Goal: Task Accomplishment & Management: Manage account settings

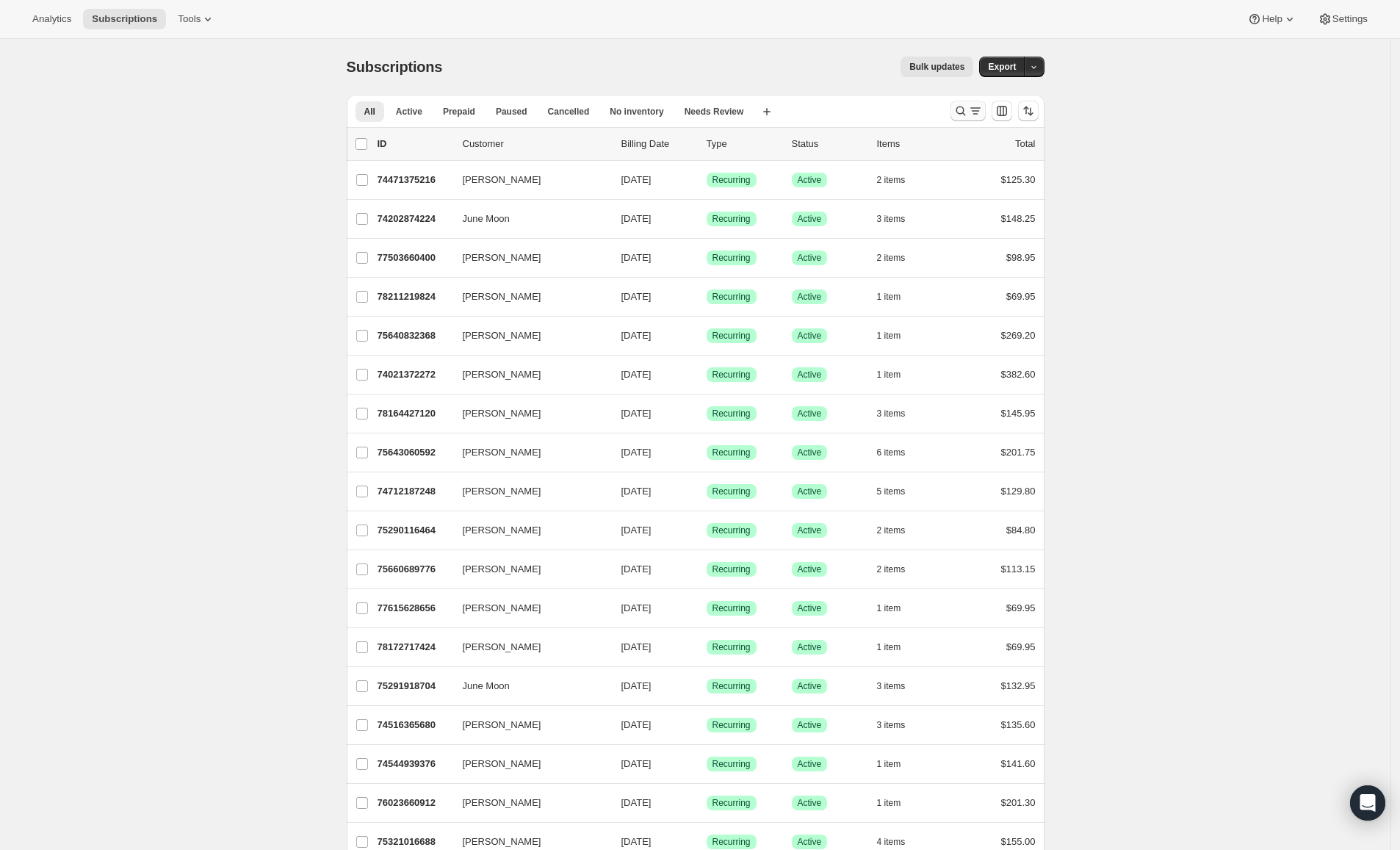
click at [966, 114] on icon "Search and filter results" at bounding box center [960, 111] width 15 height 15
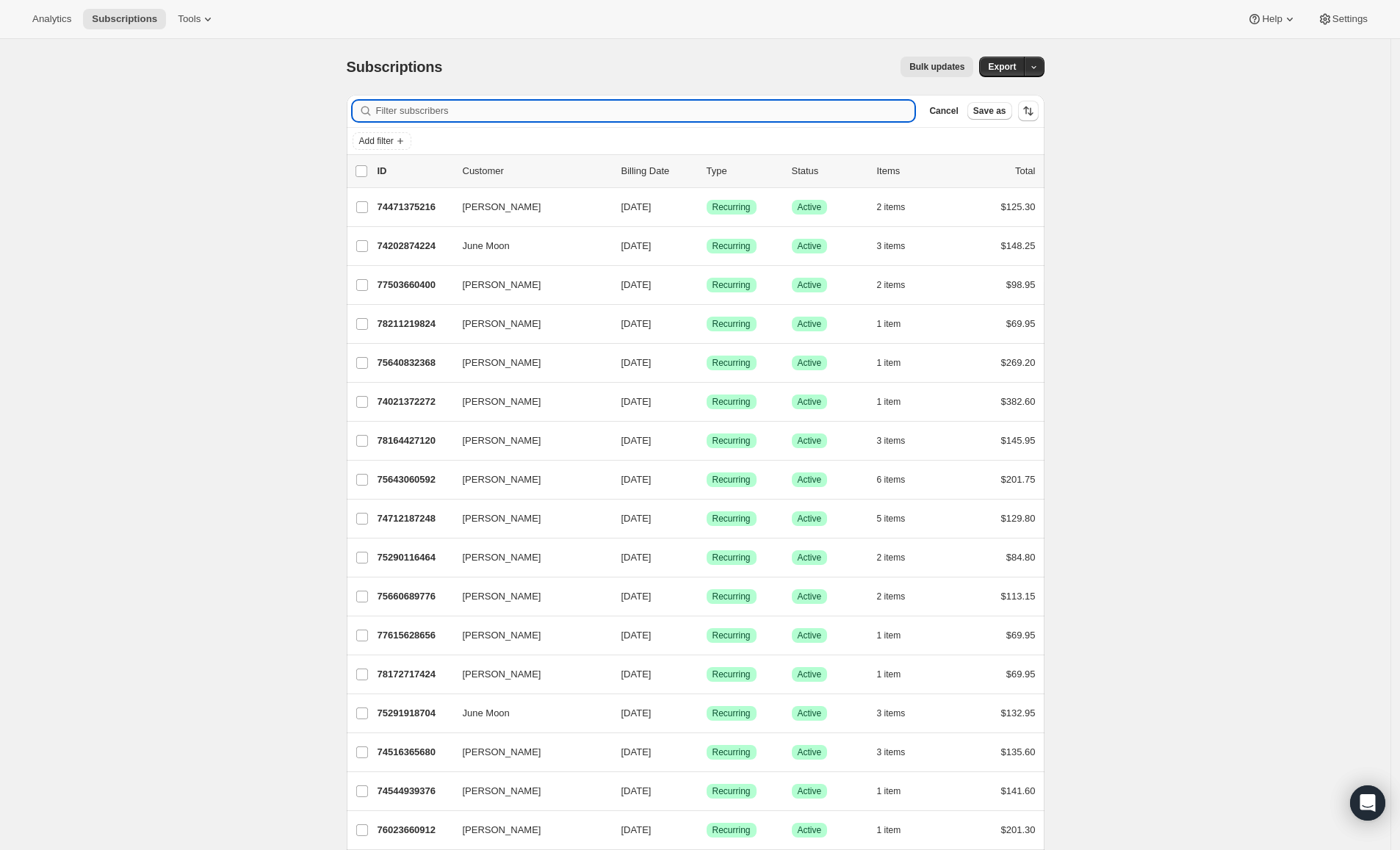
paste input "6122708838"
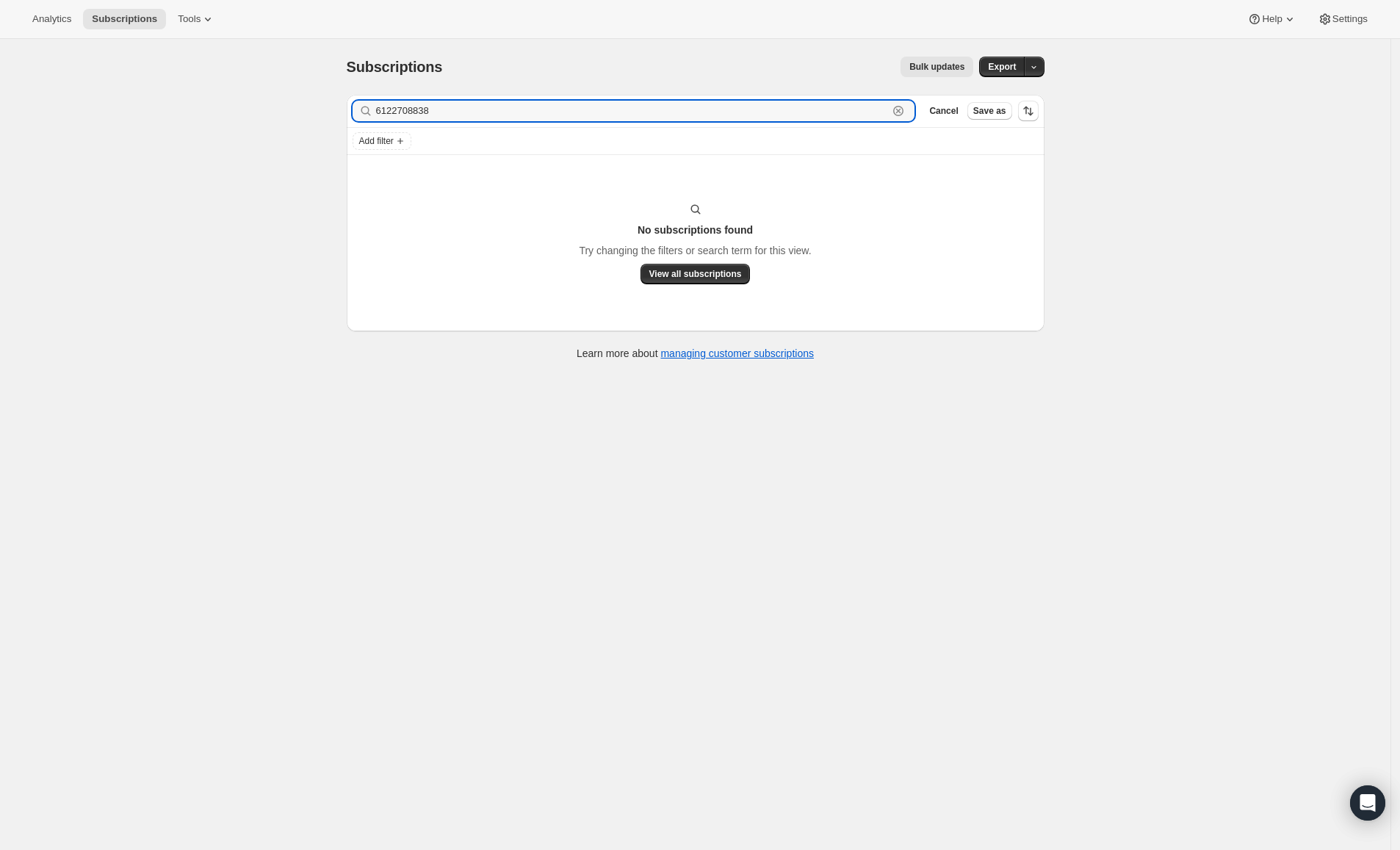
type input "6122708838"
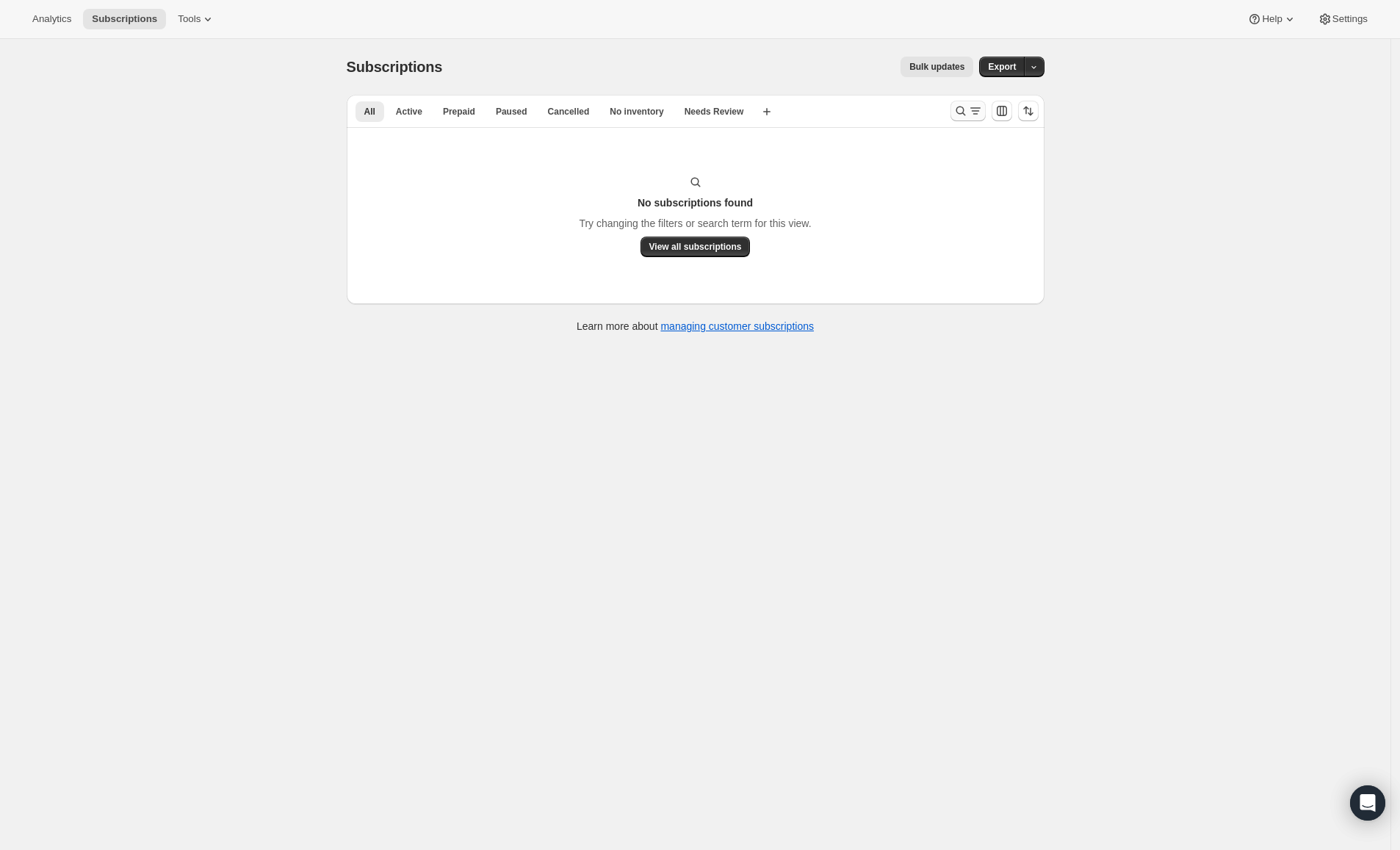
click at [960, 115] on icon "Search and filter results" at bounding box center [960, 111] width 15 height 15
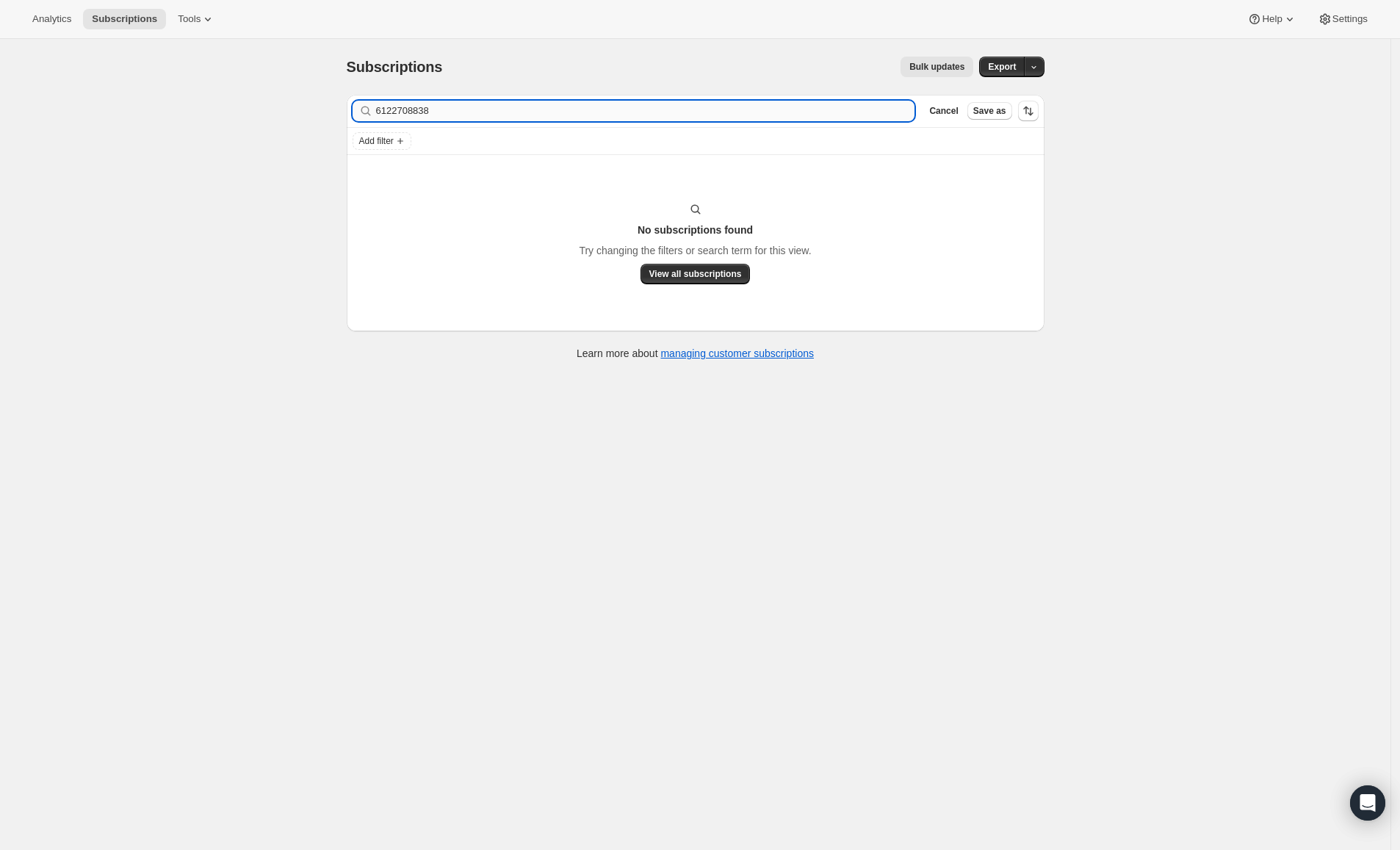
click at [523, 116] on input "6122708838" at bounding box center [646, 111] width 539 height 21
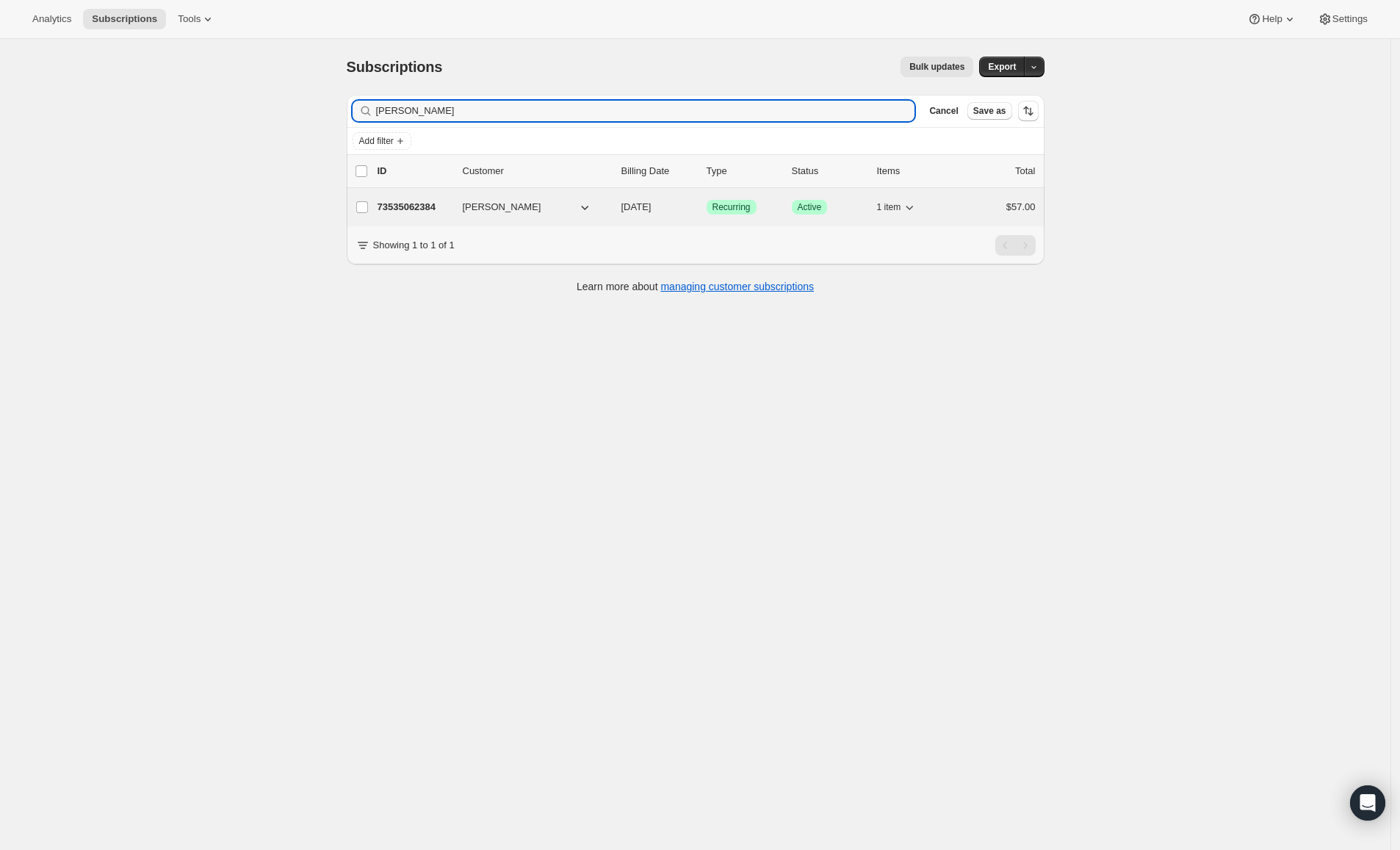
type input "Jonathan Sundquist"
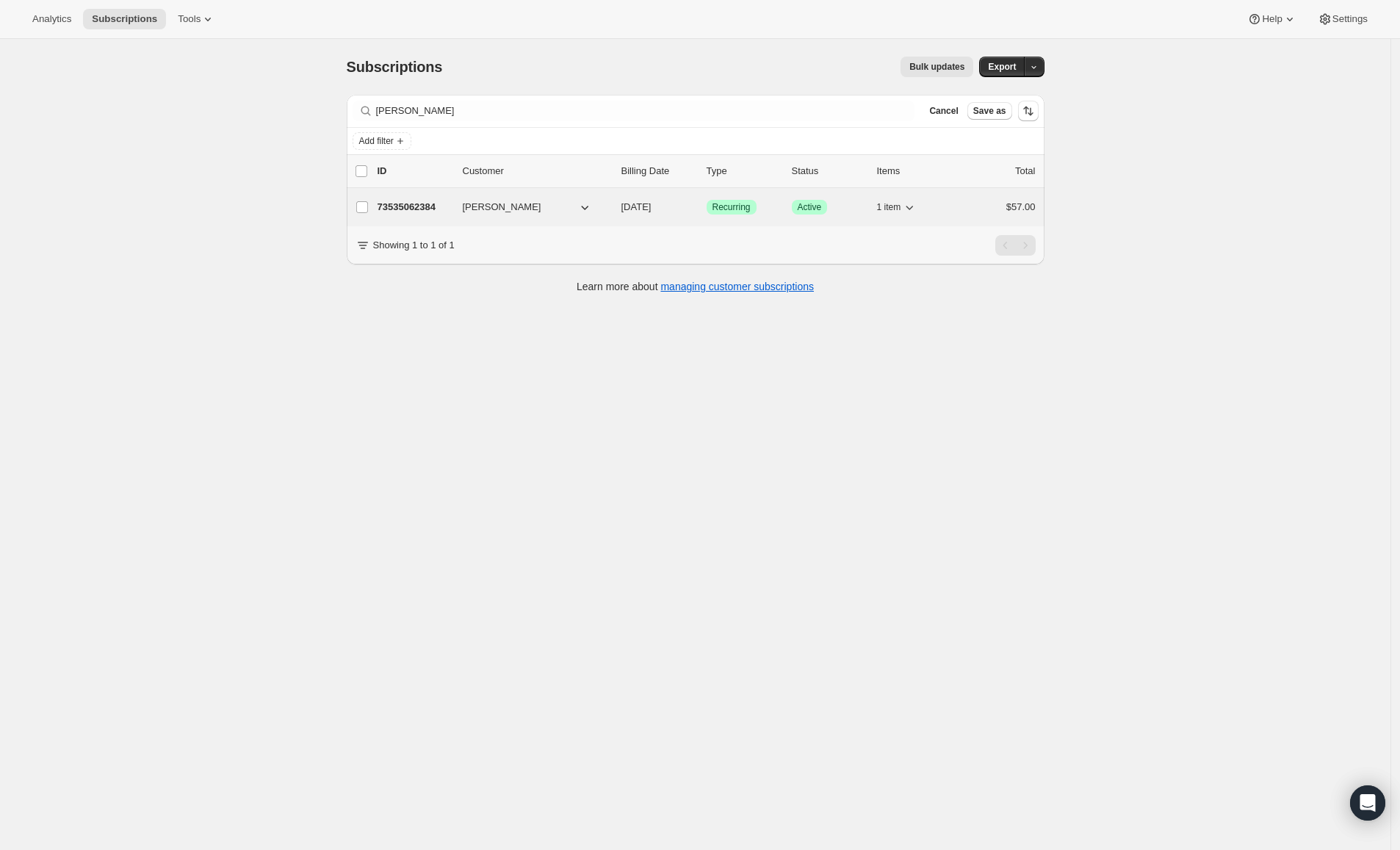
click at [412, 205] on p "73535062384" at bounding box center [413, 207] width 74 height 15
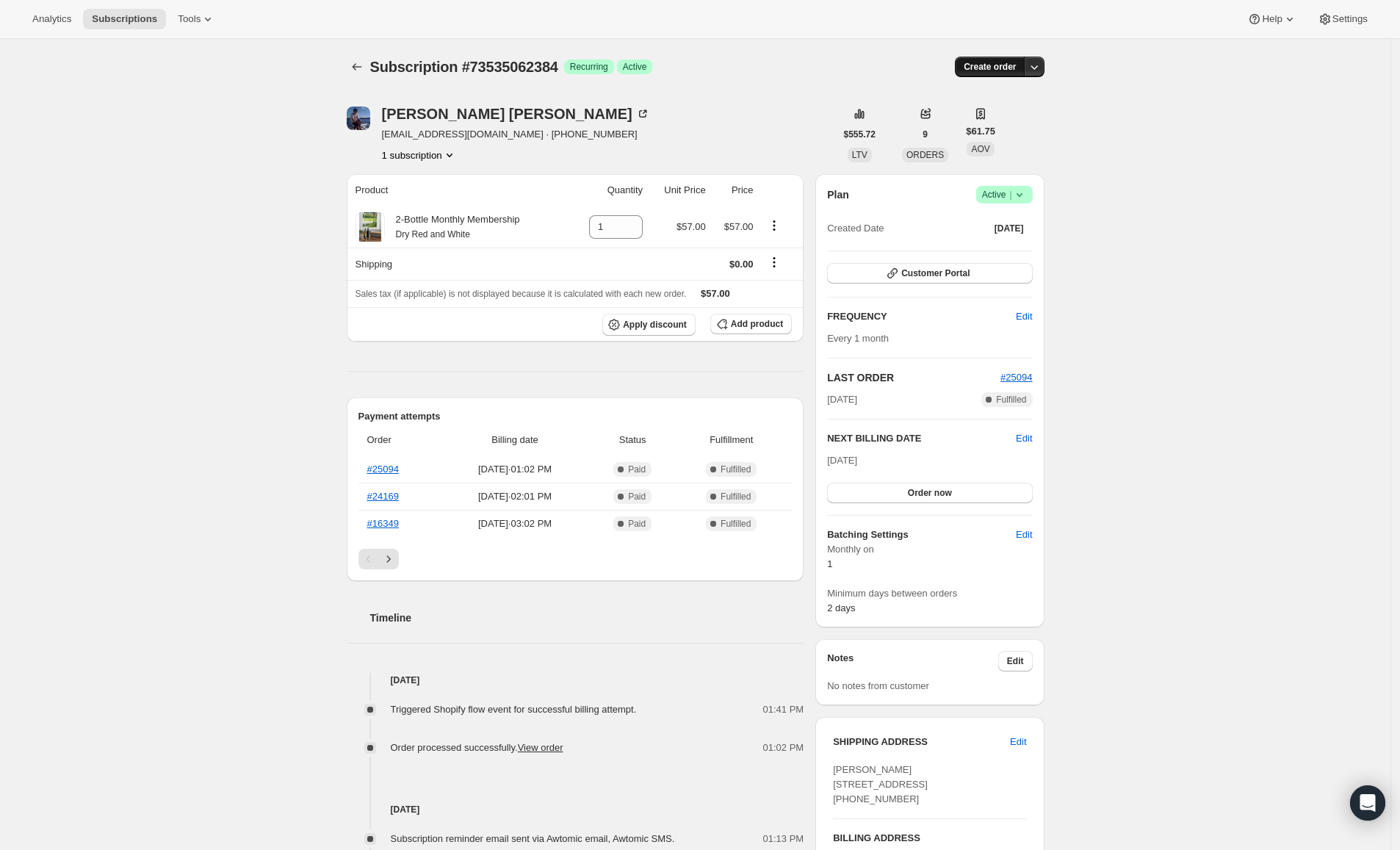
click at [1025, 72] on button "Create order" at bounding box center [989, 67] width 70 height 21
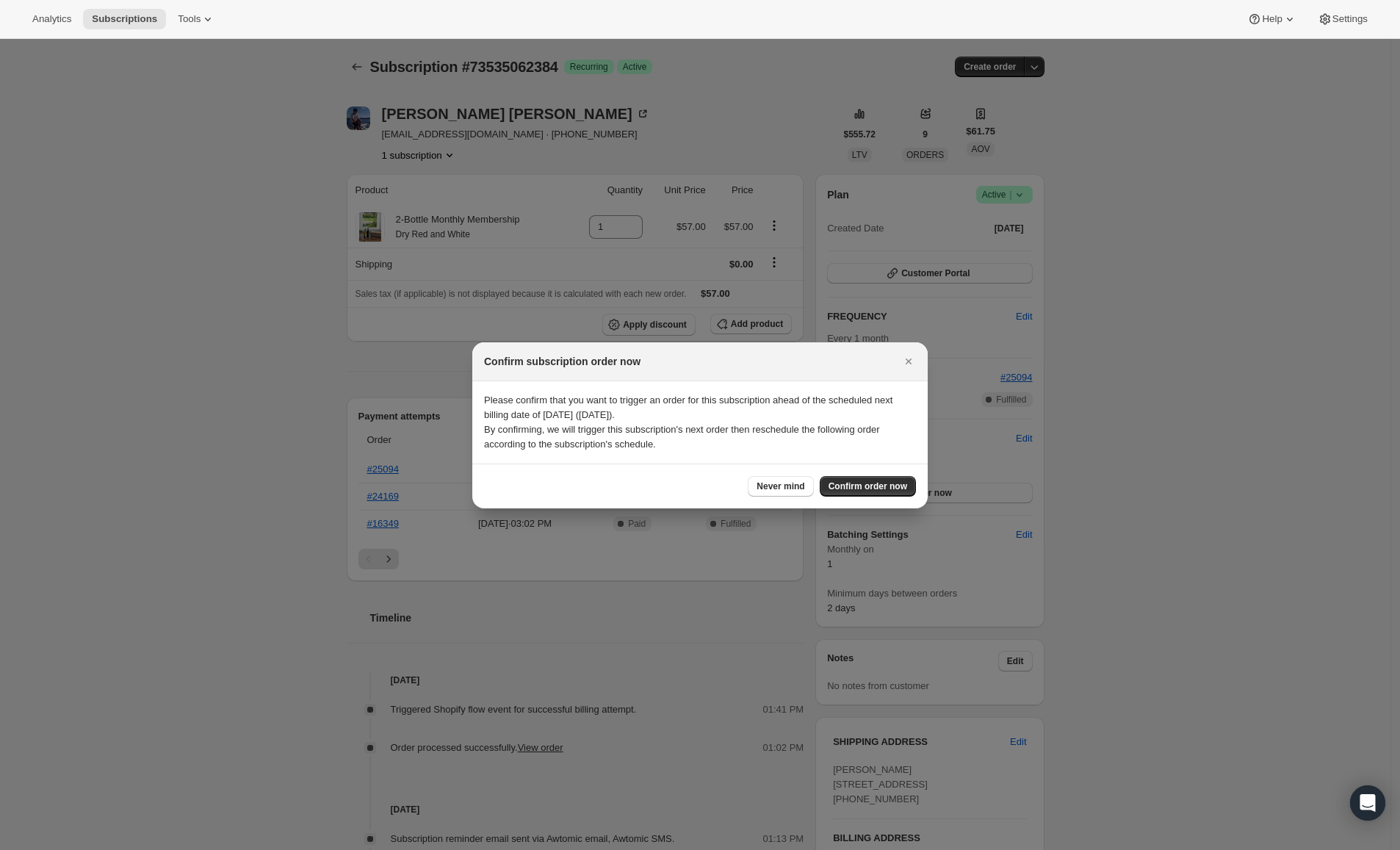
drag, startPoint x: 905, startPoint y: 356, endPoint x: 918, endPoint y: 345, distance: 17.0
click at [907, 356] on icon "Close" at bounding box center [909, 361] width 15 height 15
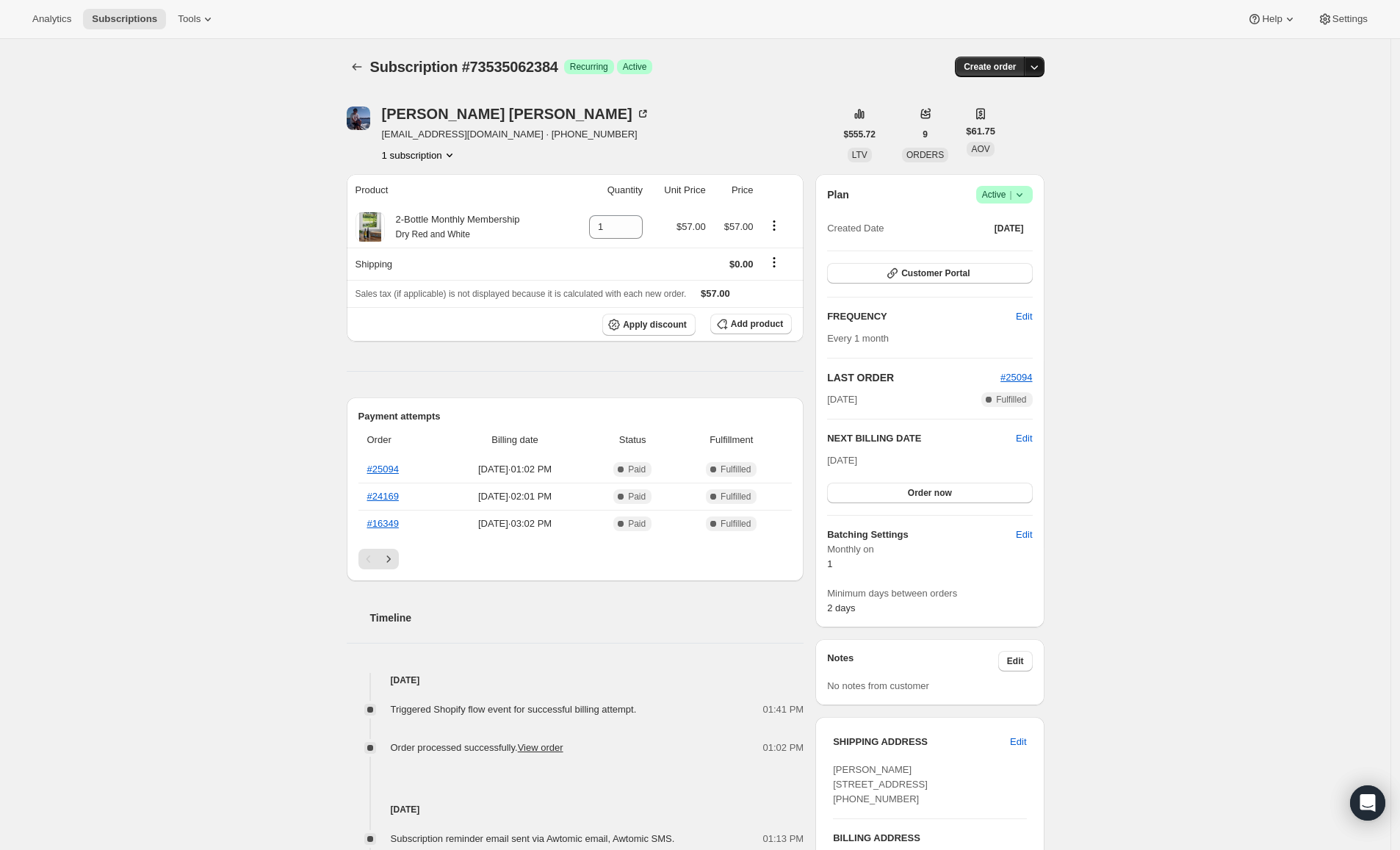
click at [1040, 72] on icon "button" at bounding box center [1034, 67] width 15 height 15
click at [1026, 202] on span "Success Active |" at bounding box center [1004, 194] width 57 height 18
click at [973, 243] on span "Cancel subscription" at bounding box center [1002, 248] width 83 height 11
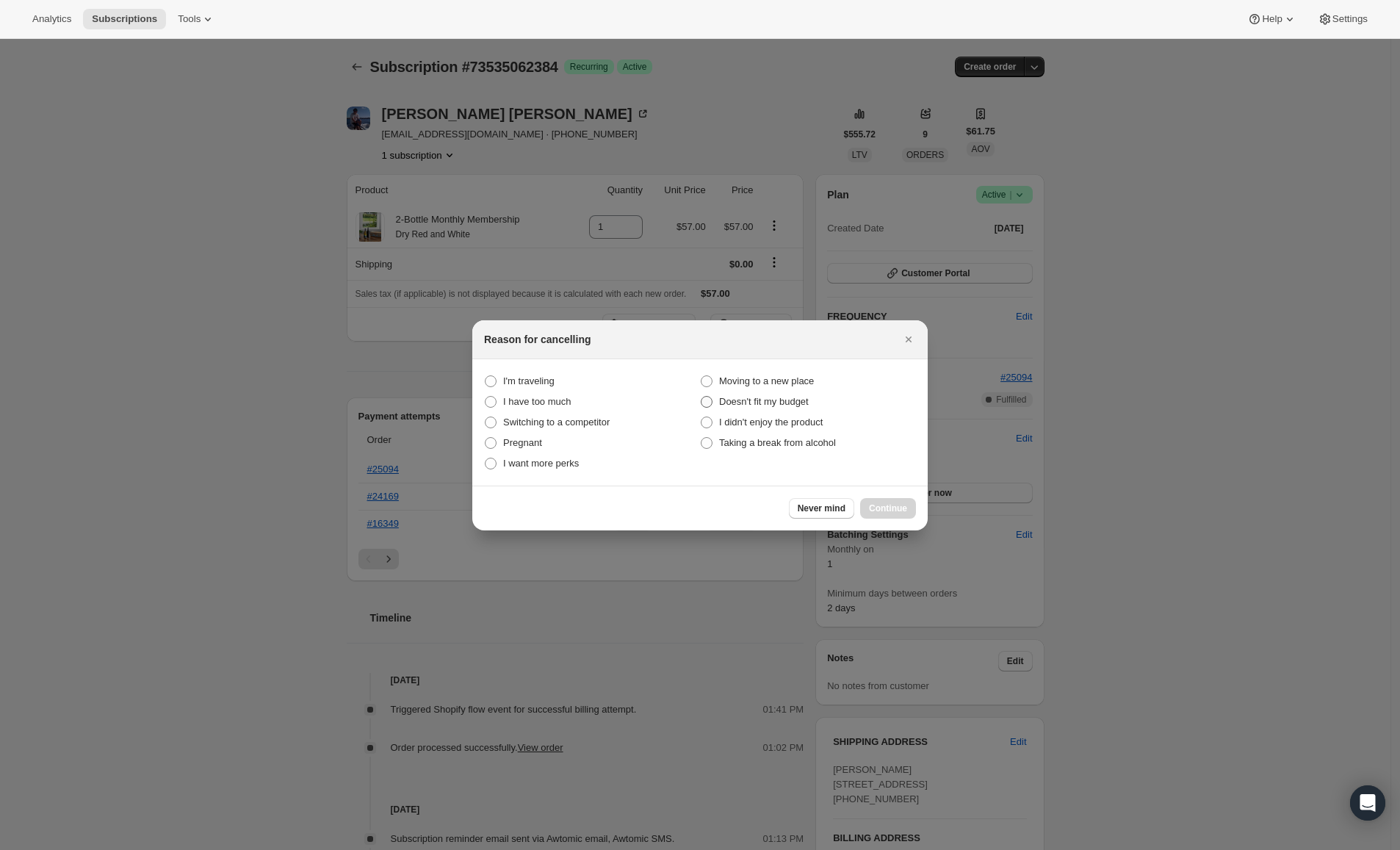
click at [709, 403] on span ":r2o:" at bounding box center [707, 401] width 12 height 12
click at [702, 397] on budget "Doesn't fit my budget" at bounding box center [701, 396] width 1 height 1
radio budget "true"
click at [892, 502] on span "Continue" at bounding box center [888, 508] width 38 height 12
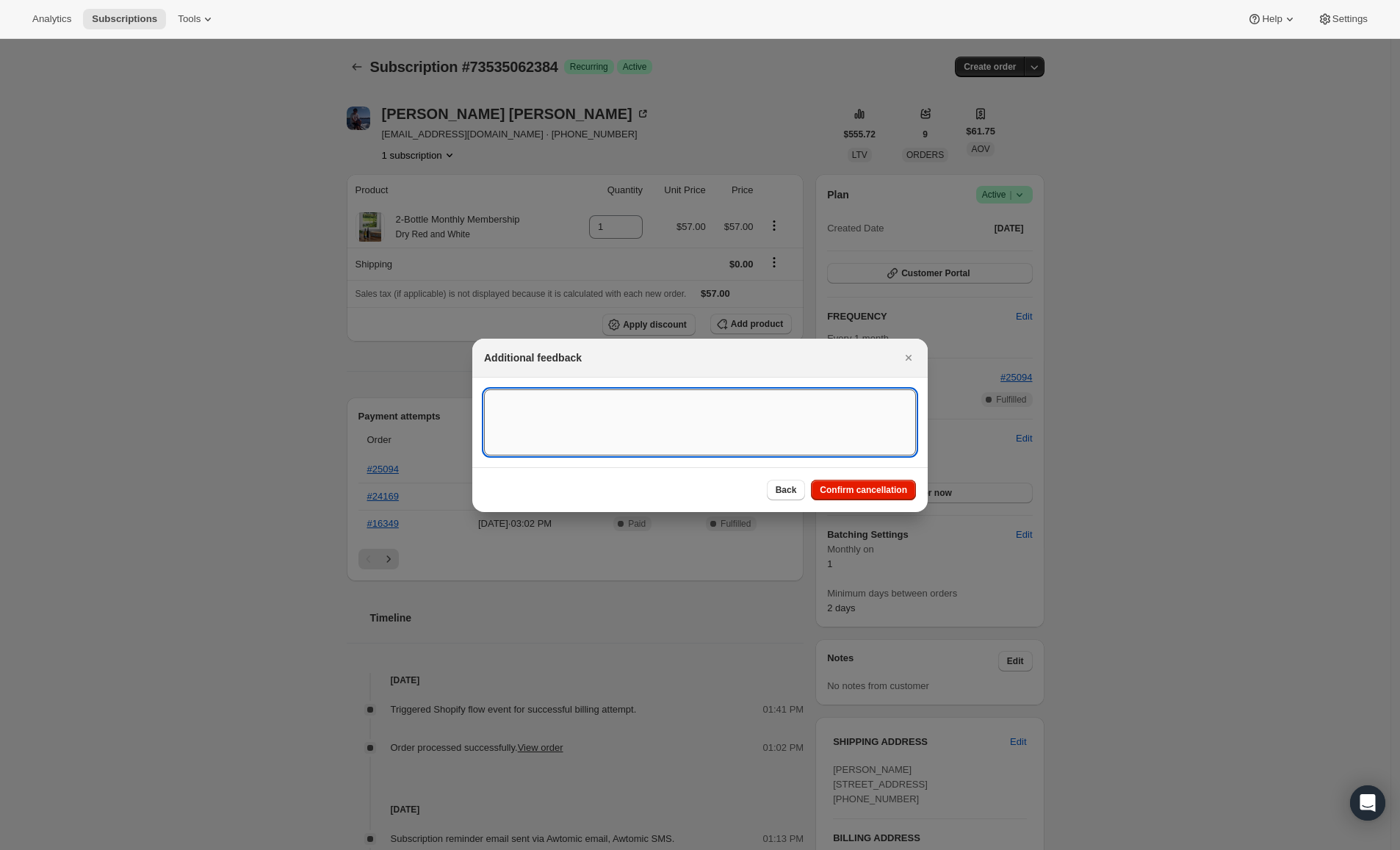
click at [717, 419] on textarea ":r2o:" at bounding box center [700, 422] width 432 height 66
type textarea "cancel the suscription at time,"
click at [841, 488] on span "Confirm cancellation" at bounding box center [863, 490] width 88 height 12
